Goal: Information Seeking & Learning: Learn about a topic

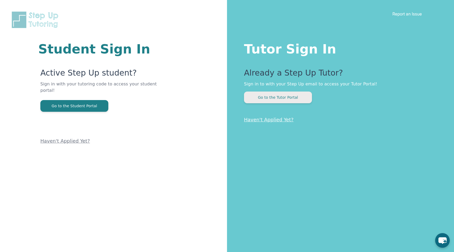
click at [265, 95] on button "Go to the Tutor Portal" at bounding box center [278, 97] width 68 height 12
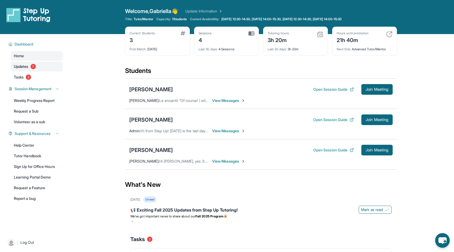
click at [37, 64] on link "Updates 1" at bounding box center [37, 67] width 52 height 10
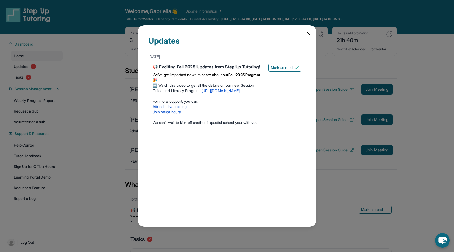
click at [307, 34] on icon at bounding box center [308, 33] width 5 height 5
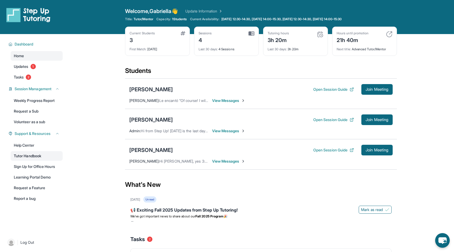
click at [57, 152] on link "Tutor Handbook" at bounding box center [37, 156] width 52 height 10
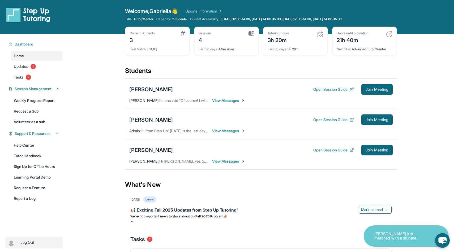
click at [11, 242] on img at bounding box center [10, 241] width 7 height 7
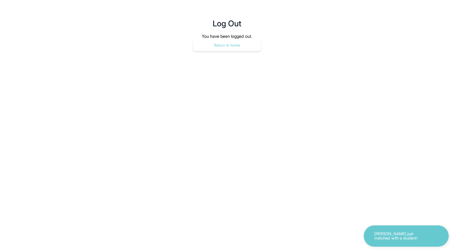
click at [231, 42] on button "Return to home" at bounding box center [227, 45] width 68 height 12
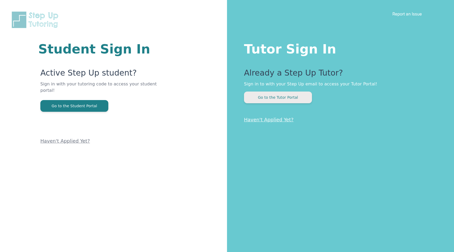
click at [292, 99] on button "Go to the Tutor Portal" at bounding box center [278, 97] width 68 height 12
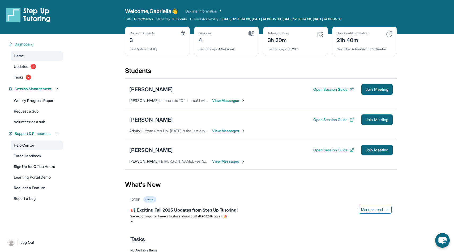
click at [36, 145] on link "Help Center" at bounding box center [37, 145] width 52 height 10
